Goal: Information Seeking & Learning: Learn about a topic

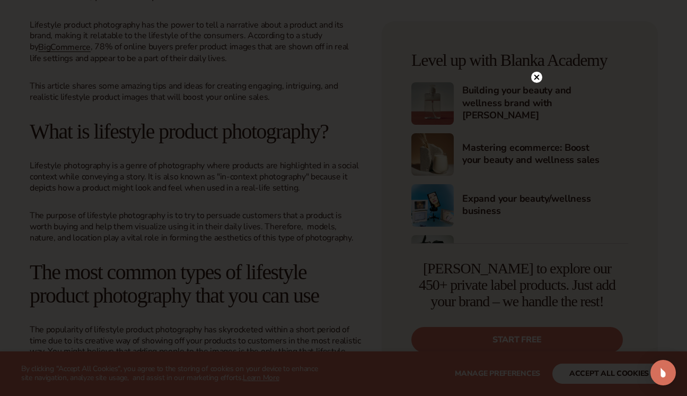
scroll to position [518, 0]
click at [536, 78] on icon at bounding box center [536, 76] width 5 height 5
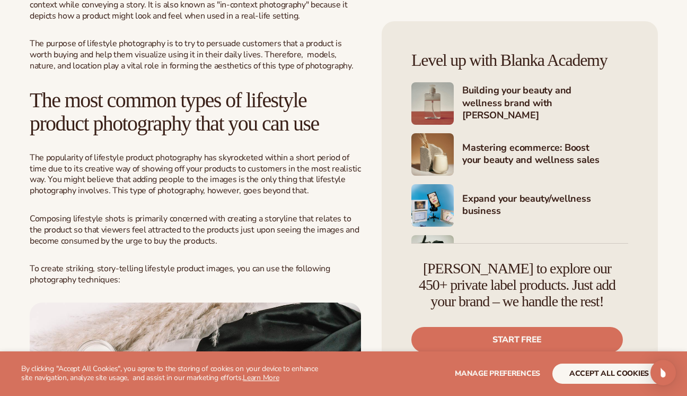
scroll to position [702, 0]
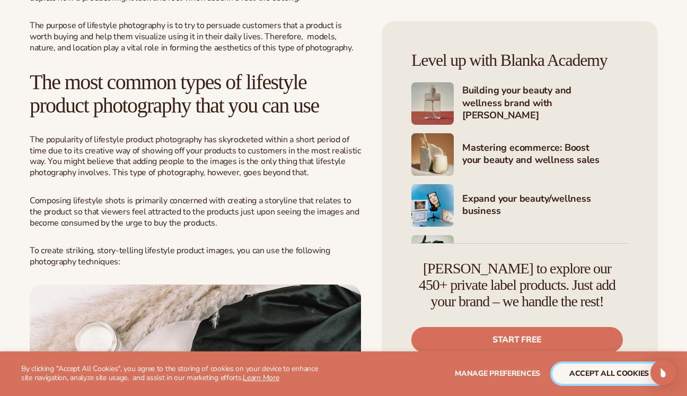
click at [589, 376] on button "accept all cookies" at bounding box center [608, 373] width 113 height 20
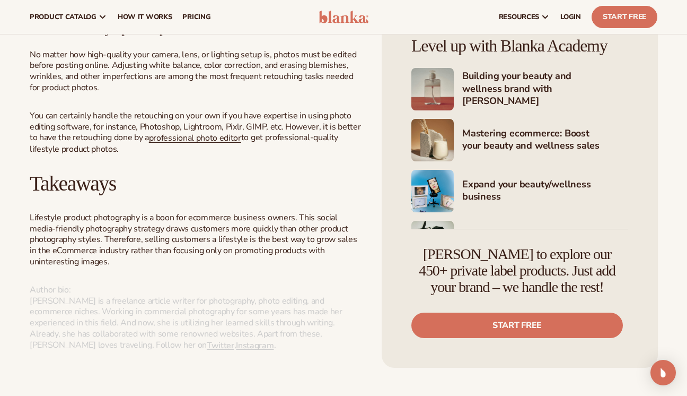
scroll to position [6204, 0]
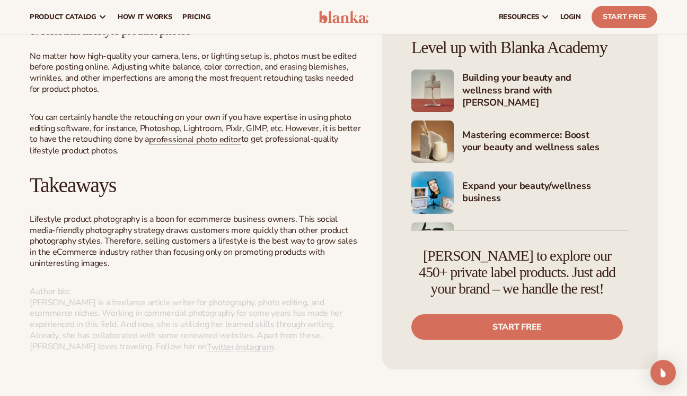
click at [286, 95] on span "No matter how high-quality your camera, lens, or lighting setup is, photos must…" at bounding box center [193, 72] width 327 height 45
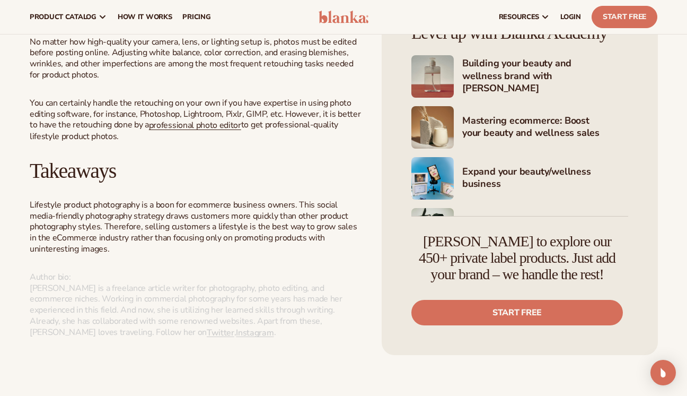
scroll to position [6161, 0]
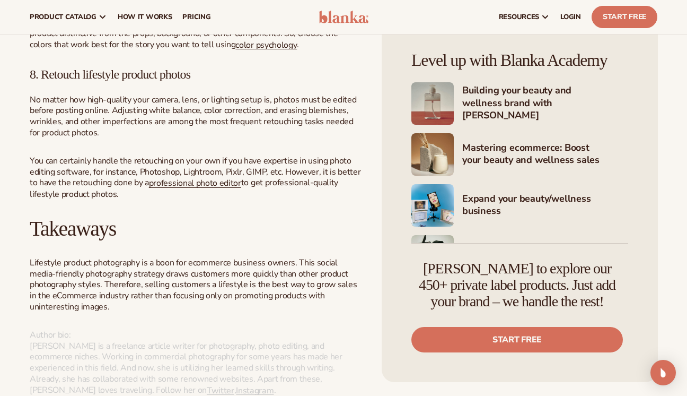
click at [305, 50] on span "Different colors evoke different moods within the human mind, proving that ther…" at bounding box center [189, 23] width 319 height 56
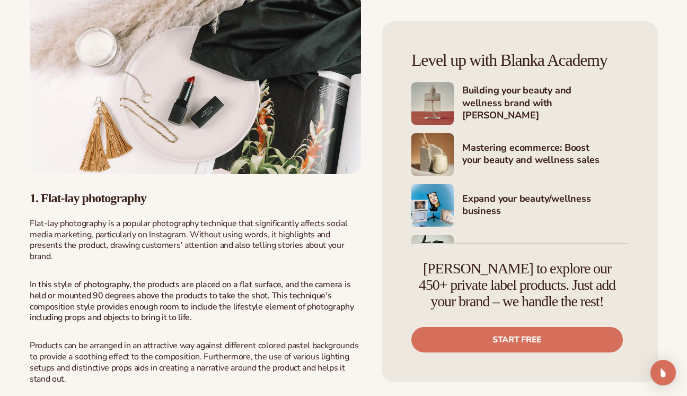
scroll to position [1209, 0]
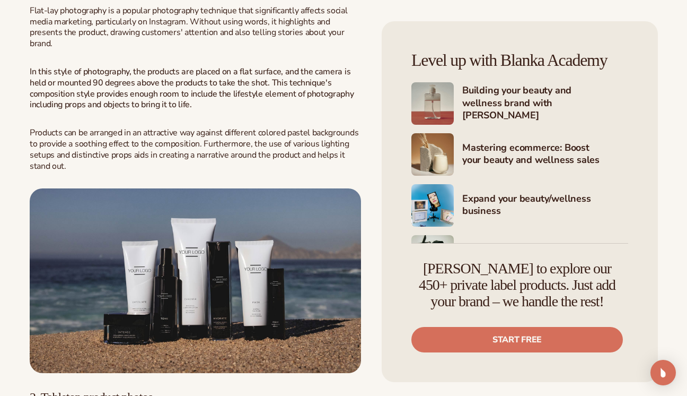
drag, startPoint x: 46, startPoint y: 94, endPoint x: 169, endPoint y: 94, distance: 123.0
copy strong "Flat-lay photography"
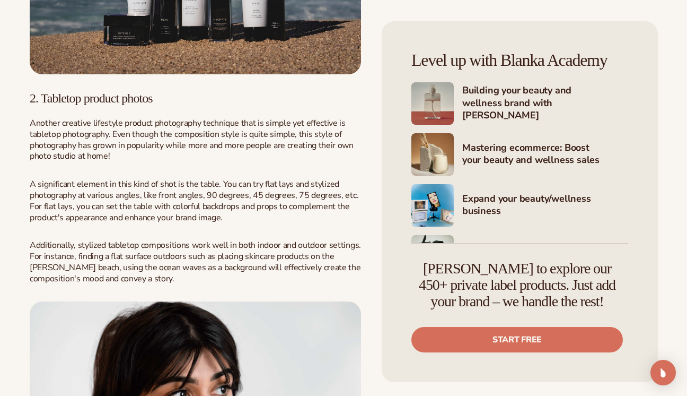
scroll to position [1508, 0]
click at [75, 105] on h3 "2. Tabletop product photos" at bounding box center [195, 98] width 331 height 14
drag, startPoint x: 75, startPoint y: 201, endPoint x: 144, endPoint y: 204, distance: 69.0
click at [144, 105] on h3 "2. Tabletop product photos" at bounding box center [195, 98] width 331 height 14
copy h3 "Tabletop product photos"
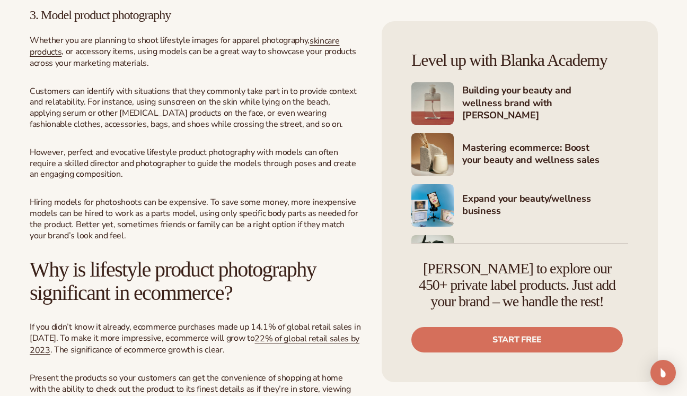
scroll to position [2040, 0]
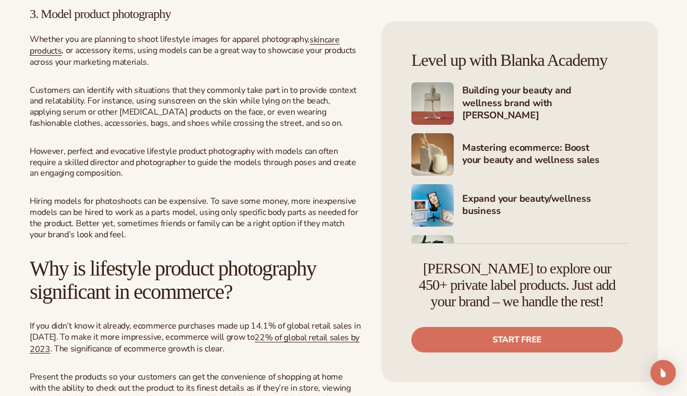
click at [68, 21] on h3 "3. Model product photography" at bounding box center [195, 14] width 331 height 14
drag, startPoint x: 68, startPoint y: 118, endPoint x: 168, endPoint y: 119, distance: 100.2
click at [168, 21] on h3 "3. Model product photography" at bounding box center [195, 14] width 331 height 14
copy h3 "Model product photography"
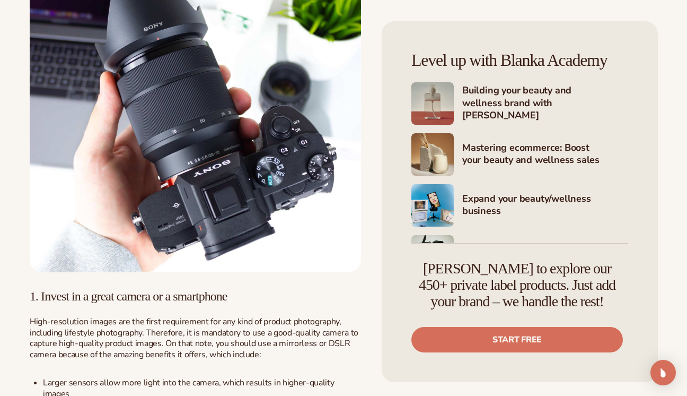
scroll to position [4499, 0]
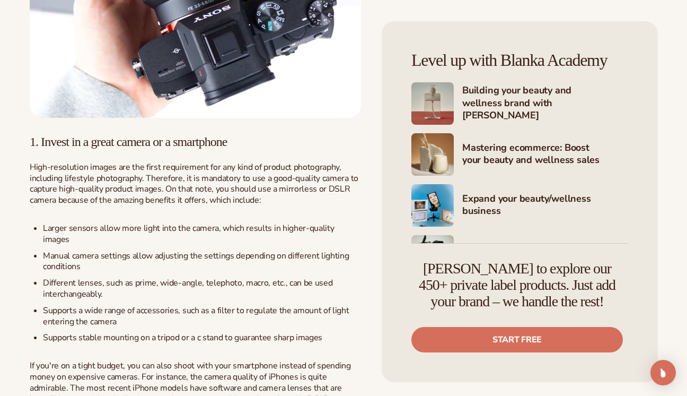
click at [66, 148] on h3 "1. Invest in a great camera or a smartphone" at bounding box center [195, 142] width 331 height 14
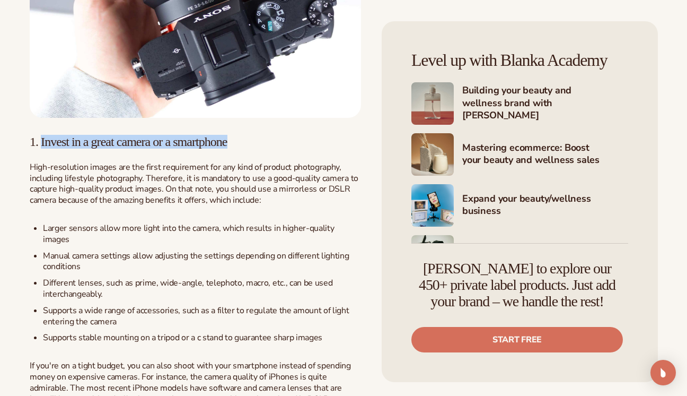
drag, startPoint x: 66, startPoint y: 235, endPoint x: 231, endPoint y: 235, distance: 164.9
click at [231, 148] on h3 "1. Invest in a great camera or a smartphone" at bounding box center [195, 142] width 331 height 14
copy h3 "Invest in a great camera or a smartphone"
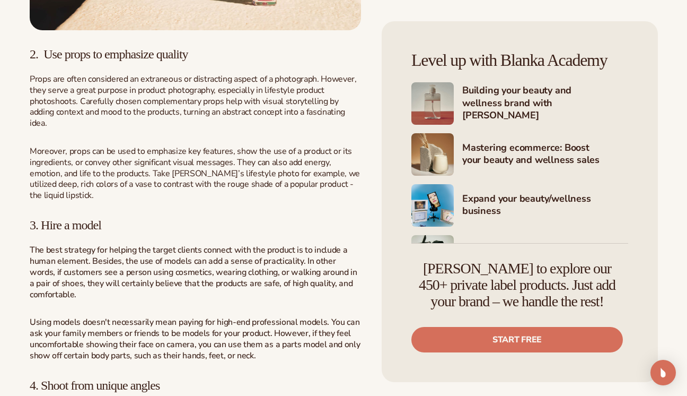
scroll to position [5129, 0]
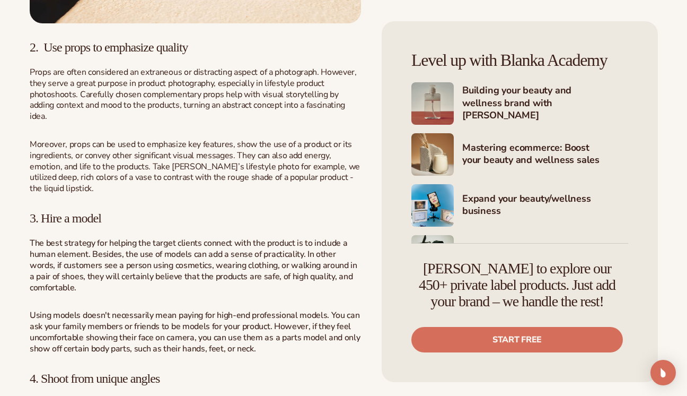
click at [55, 54] on h3 "2. Use props to emphasize quality" at bounding box center [195, 47] width 331 height 14
drag, startPoint x: 55, startPoint y: 135, endPoint x: 203, endPoint y: 130, distance: 147.5
click at [203, 54] on h3 "2. Use props to emphasize quality" at bounding box center [195, 47] width 331 height 14
copy div "Use props to emphasize quality"
click at [53, 225] on h3 "3. Hire a model" at bounding box center [195, 218] width 331 height 14
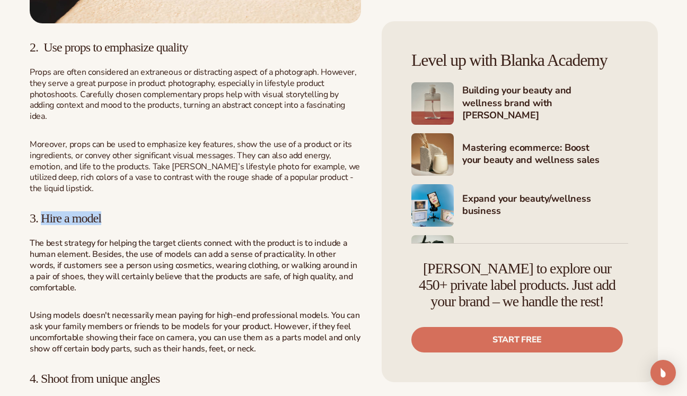
drag, startPoint x: 53, startPoint y: 296, endPoint x: 76, endPoint y: 296, distance: 22.8
click at [76, 225] on h3 "3. Hire a model" at bounding box center [195, 218] width 331 height 14
copy h3 "Hire a model"
